Goal: Subscribe to service/newsletter

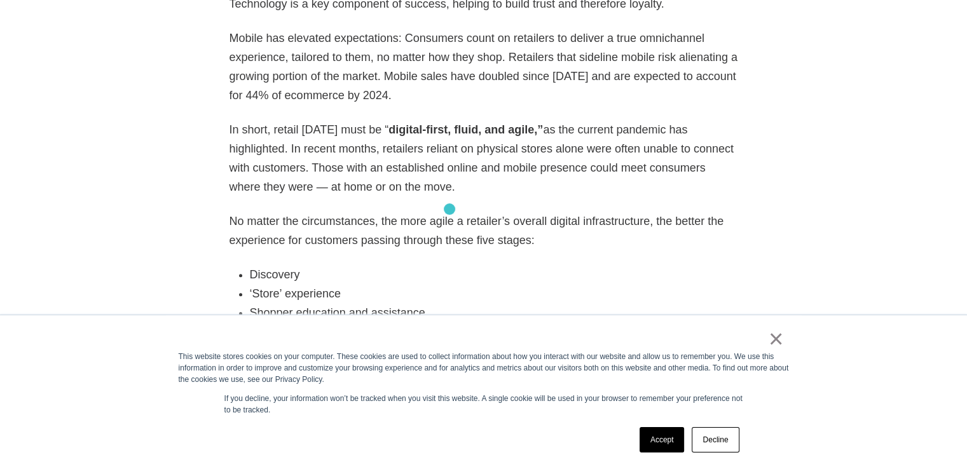
scroll to position [1055, 0]
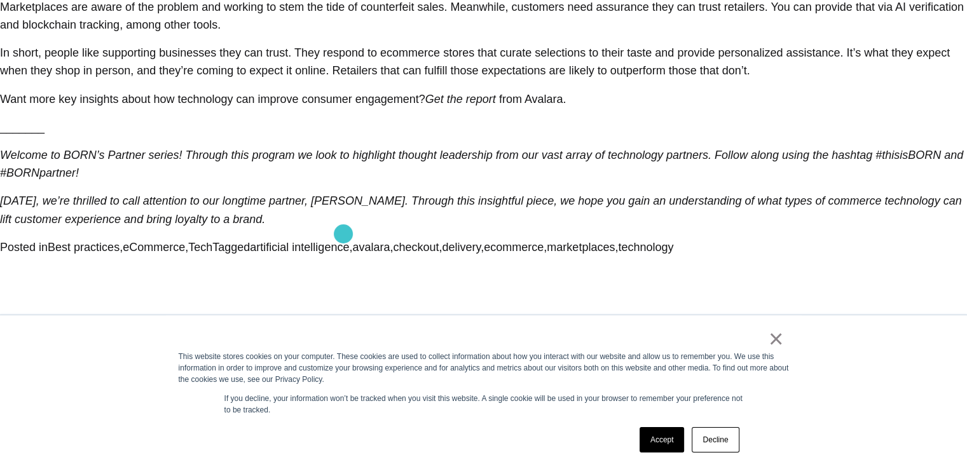
scroll to position [3031, 0]
click at [782, 341] on link "×" at bounding box center [775, 338] width 15 height 11
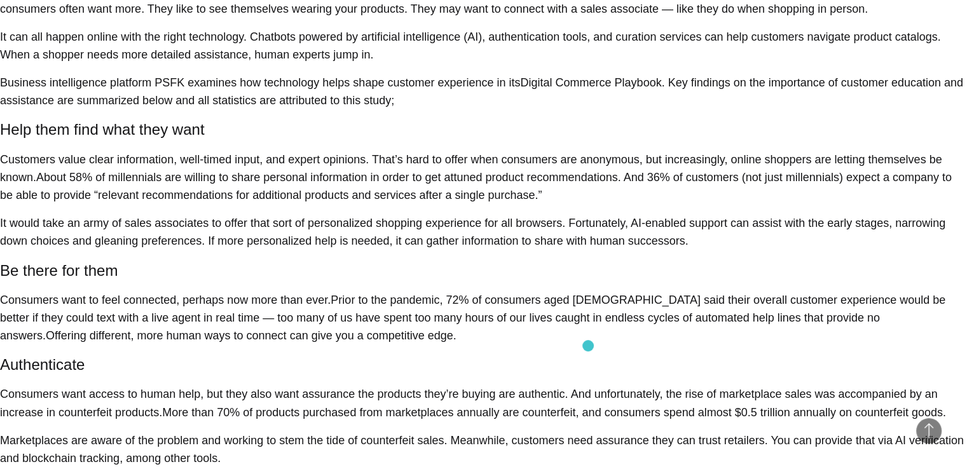
scroll to position [2968, 0]
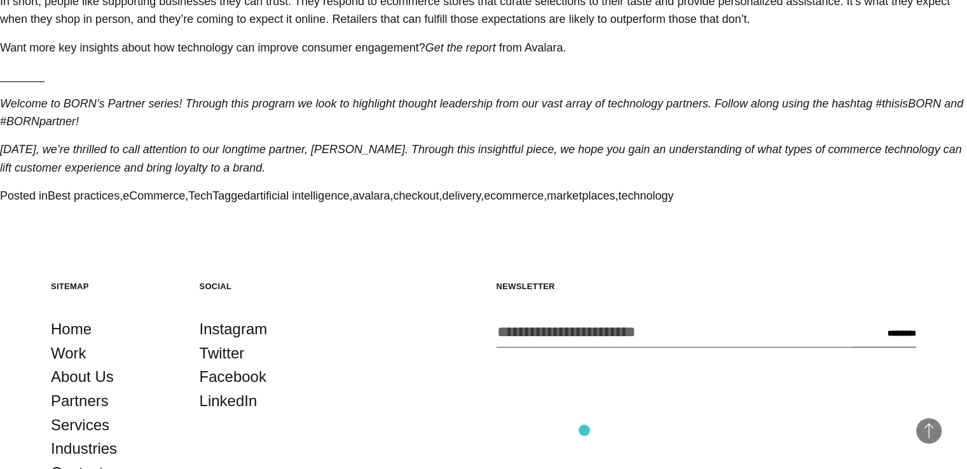
scroll to position [3222, 0]
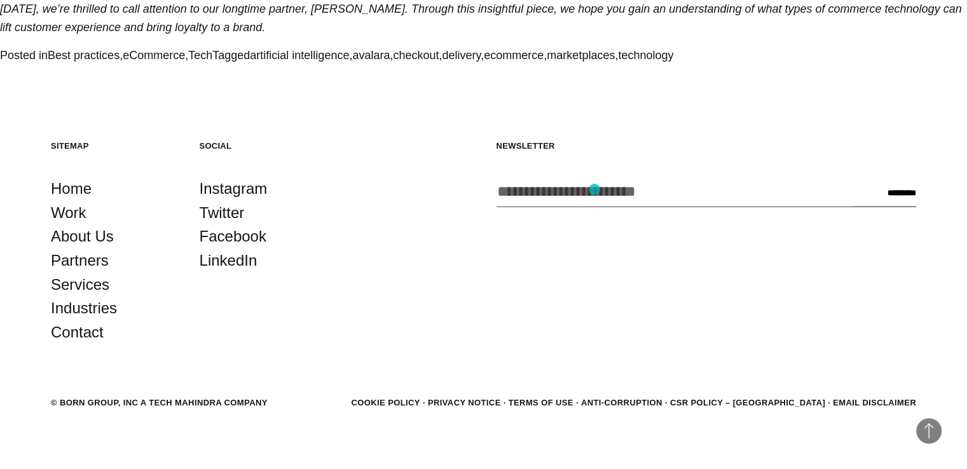
click at [594, 189] on input "Enter your email address *" at bounding box center [674, 192] width 356 height 30
type input "**********"
click at [907, 190] on input "*********" at bounding box center [901, 194] width 29 height 10
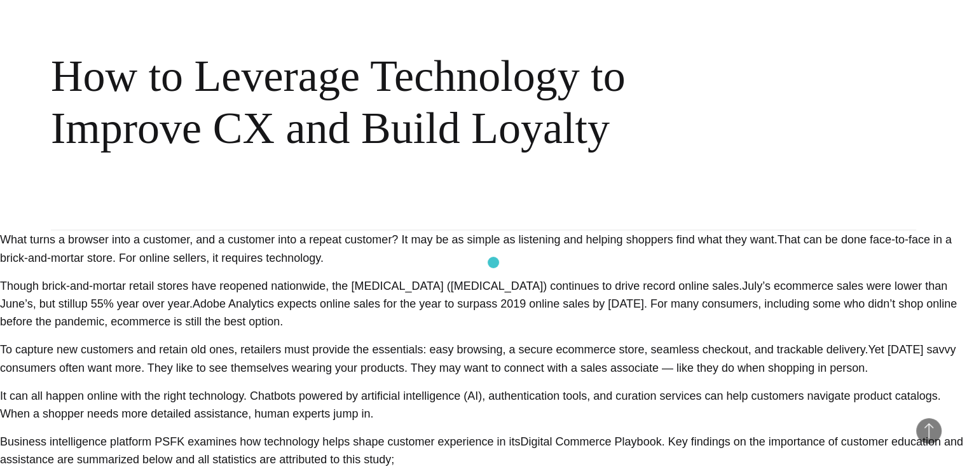
scroll to position [2032, 0]
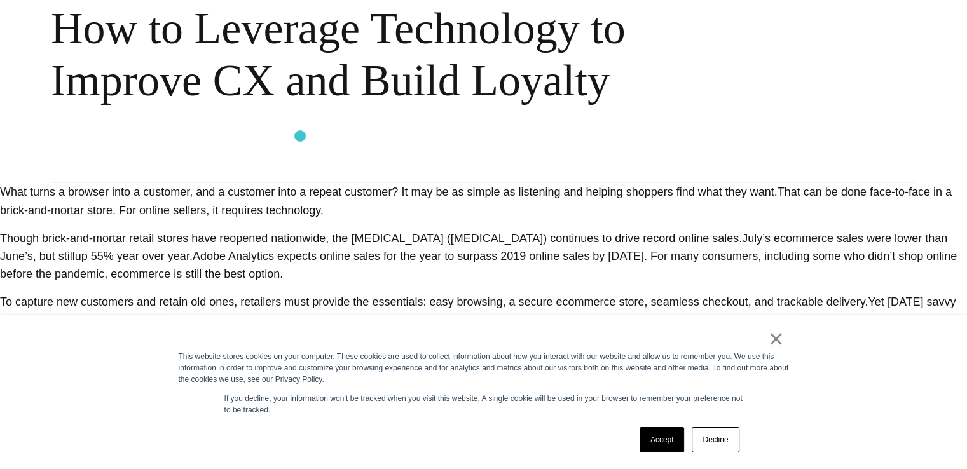
scroll to position [2476, 0]
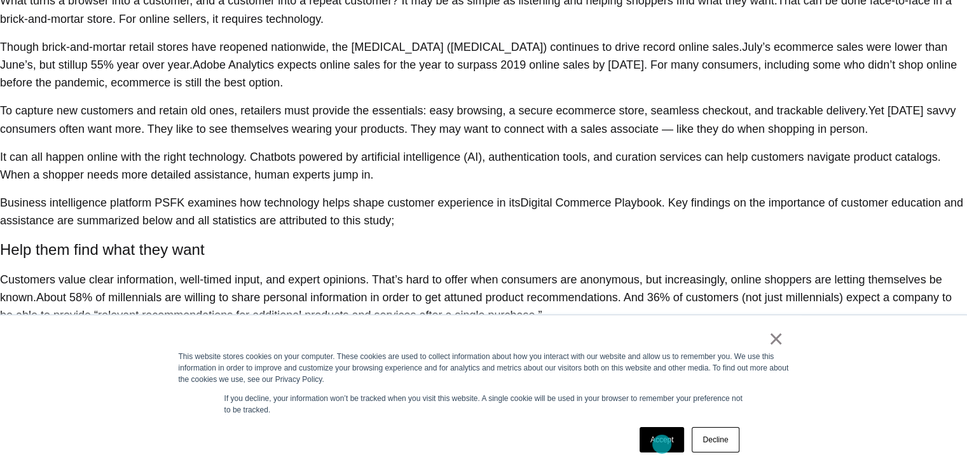
click at [662, 444] on link "Accept" at bounding box center [661, 439] width 45 height 25
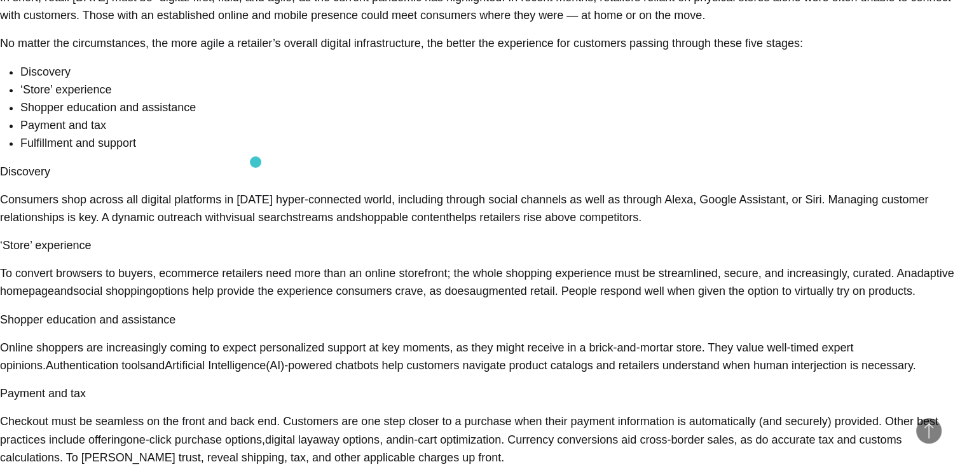
scroll to position [981, 0]
